Goal: Information Seeking & Learning: Learn about a topic

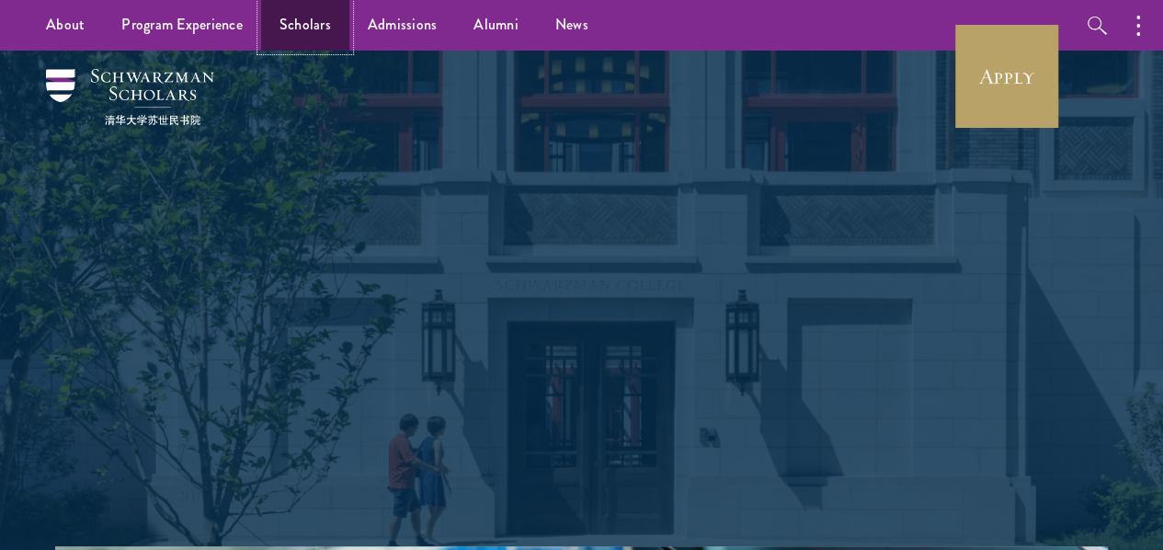
click at [312, 14] on link "Scholars" at bounding box center [305, 25] width 88 height 51
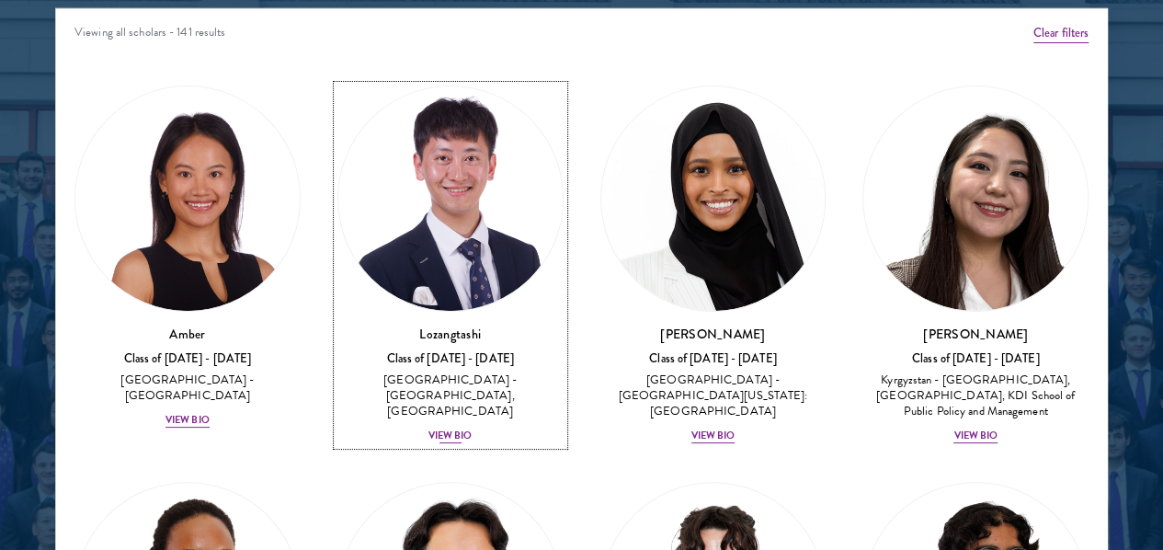
click at [428, 428] on div "View Bio" at bounding box center [450, 435] width 44 height 15
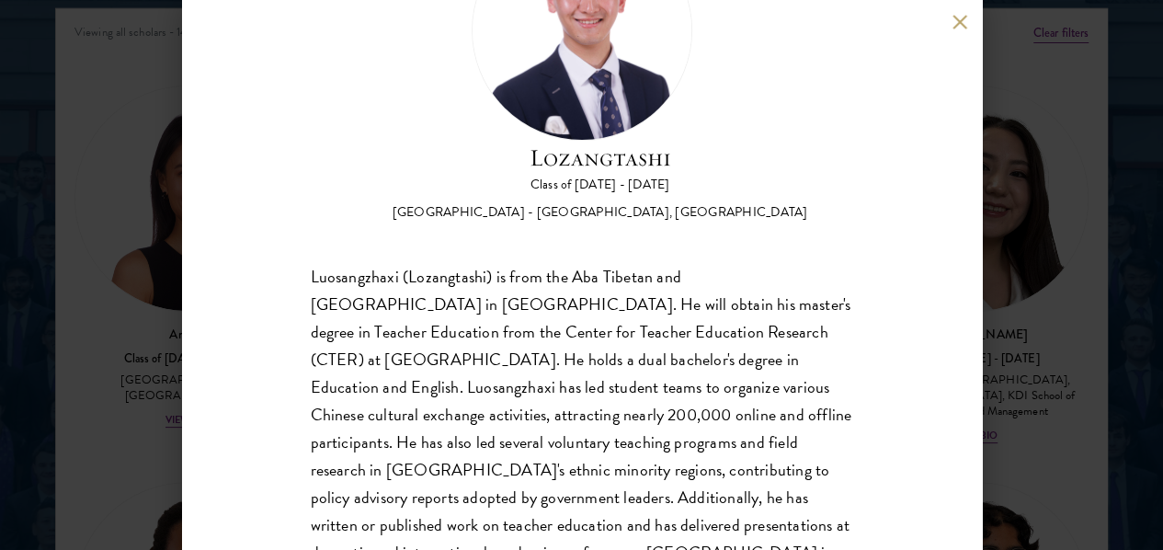
scroll to position [95, 0]
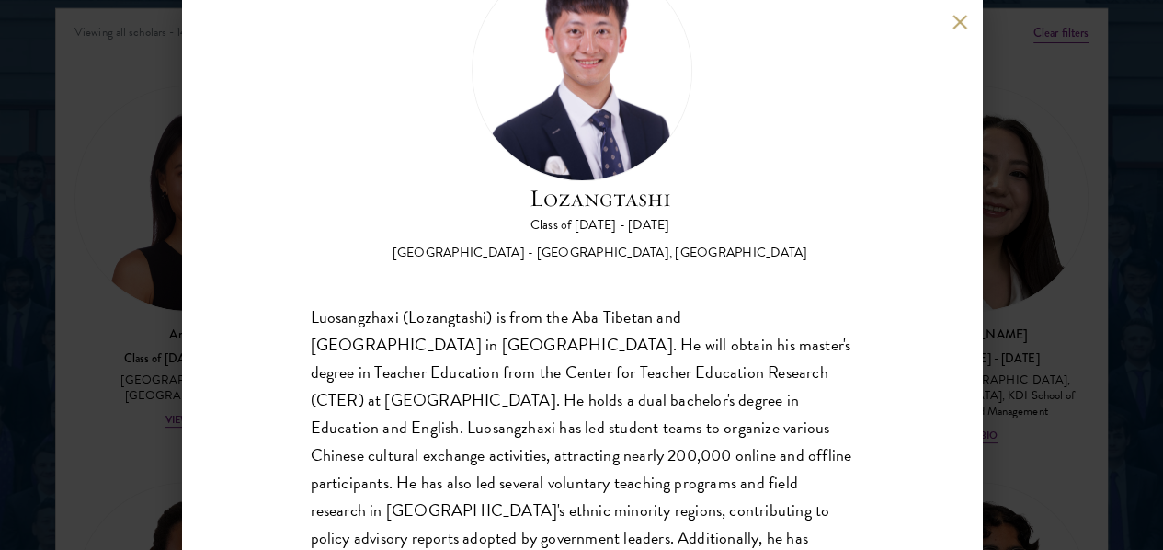
click at [948, 19] on div "Lozangtashi Class of [DATE] - [DATE] [GEOGRAPHIC_DATA] - [GEOGRAPHIC_DATA], [GE…" at bounding box center [582, 275] width 800 height 550
click at [959, 21] on button at bounding box center [960, 22] width 16 height 16
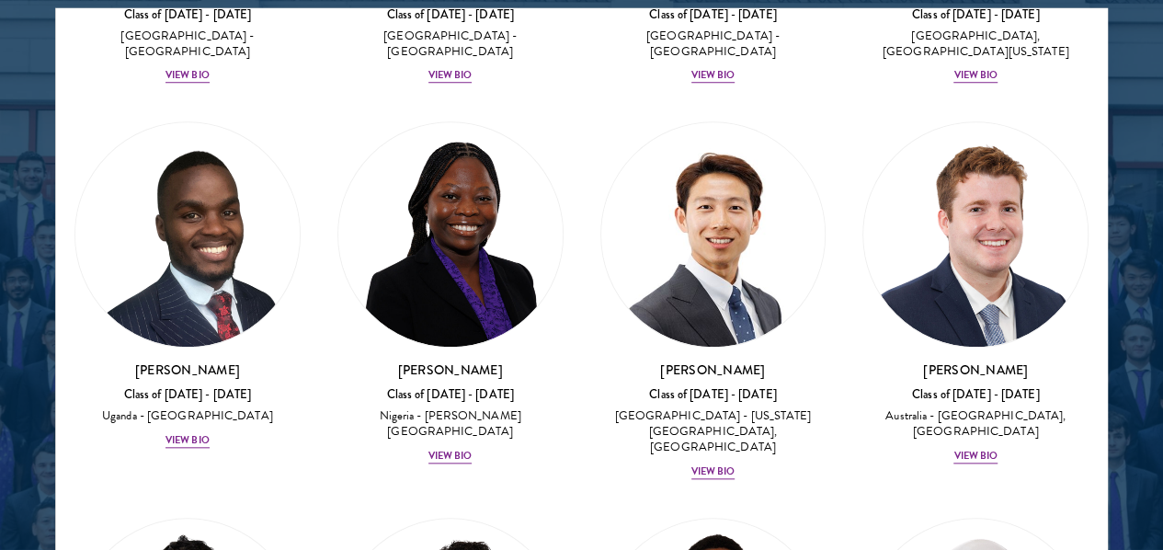
scroll to position [827, 0]
